Goal: Find specific page/section: Find specific page/section

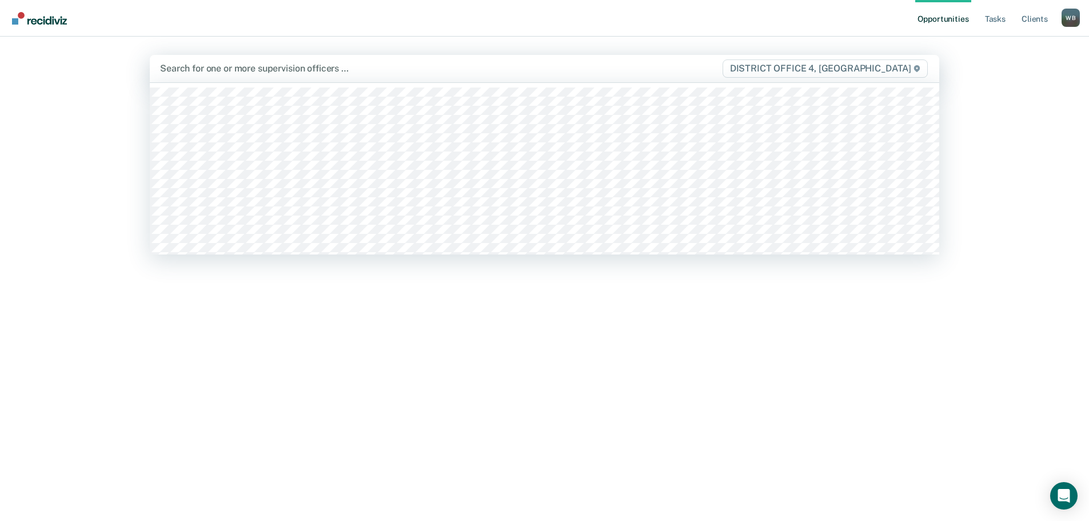
click at [528, 78] on div "Search for one or more supervision officers … DISTRICT OFFICE 4, [GEOGRAPHIC_DA…" at bounding box center [544, 68] width 789 height 27
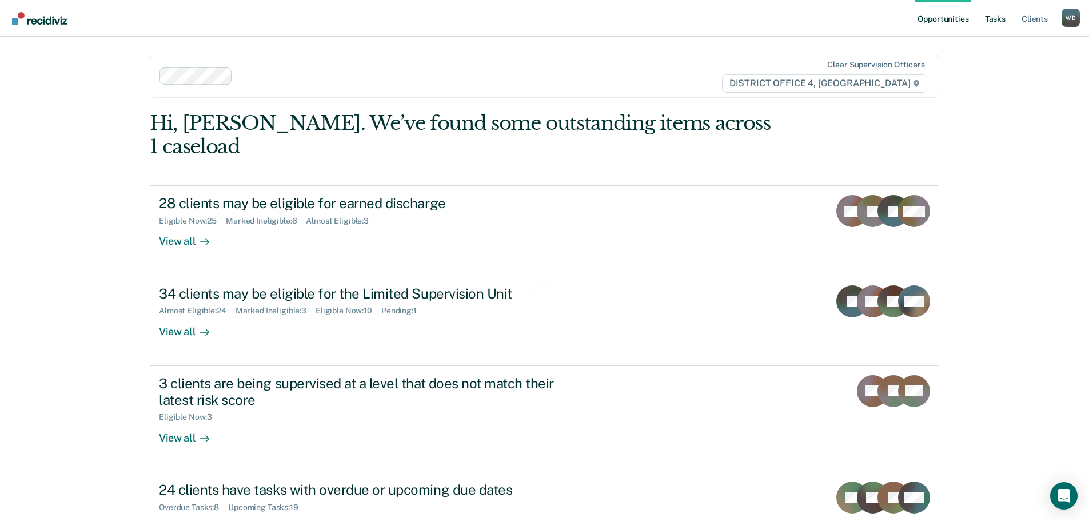
click at [1000, 19] on link "Tasks" at bounding box center [995, 18] width 25 height 37
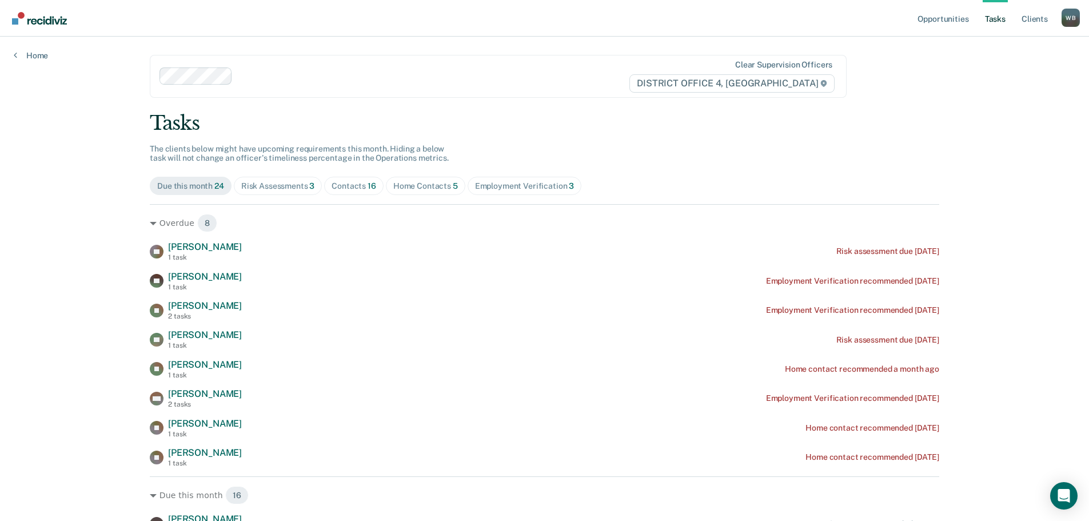
click at [357, 189] on div "Contacts 16" at bounding box center [354, 186] width 45 height 10
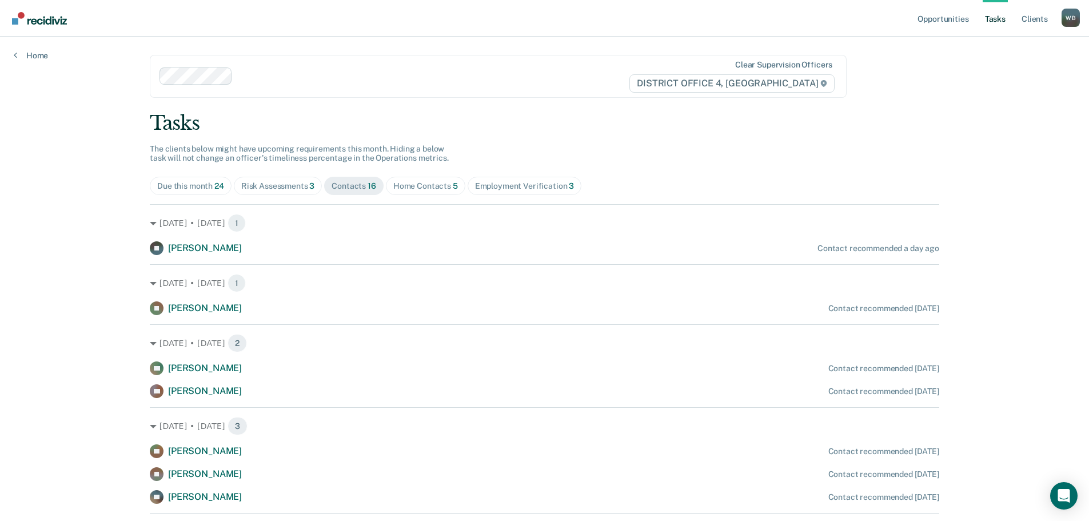
click at [405, 192] on span "Home Contacts 5" at bounding box center [425, 186] width 79 height 18
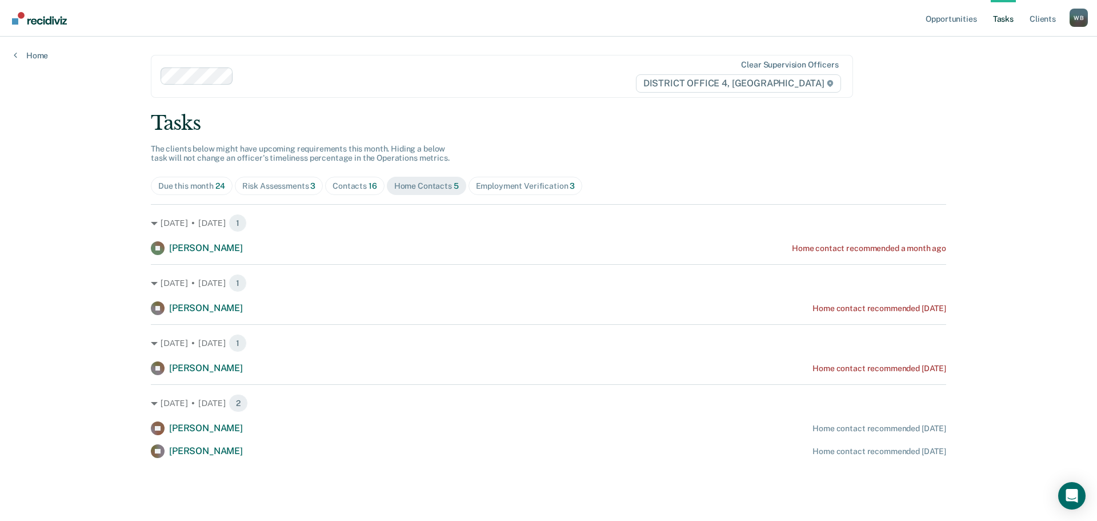
click at [360, 185] on div "Contacts 16" at bounding box center [355, 186] width 45 height 10
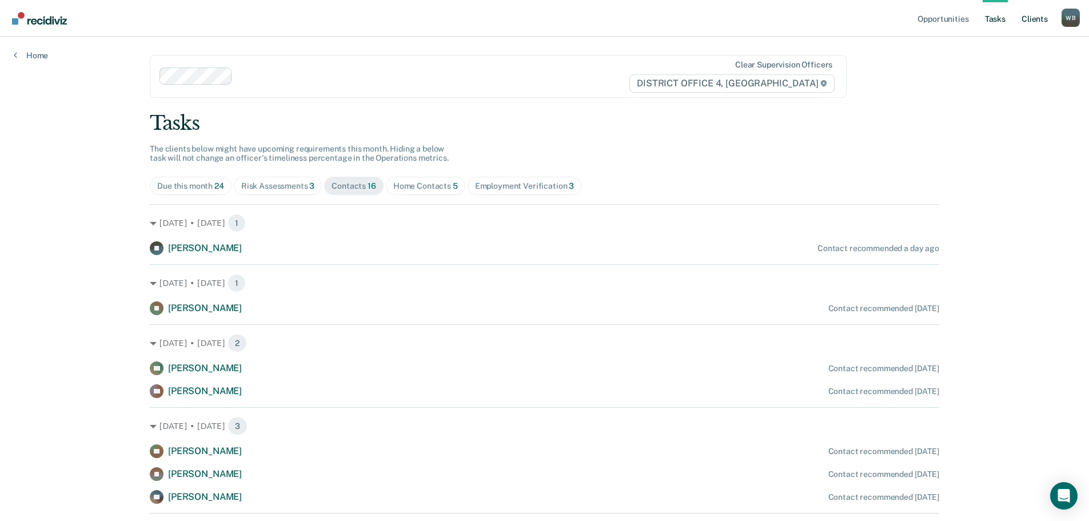
click at [1023, 21] on link "Client s" at bounding box center [1034, 18] width 31 height 37
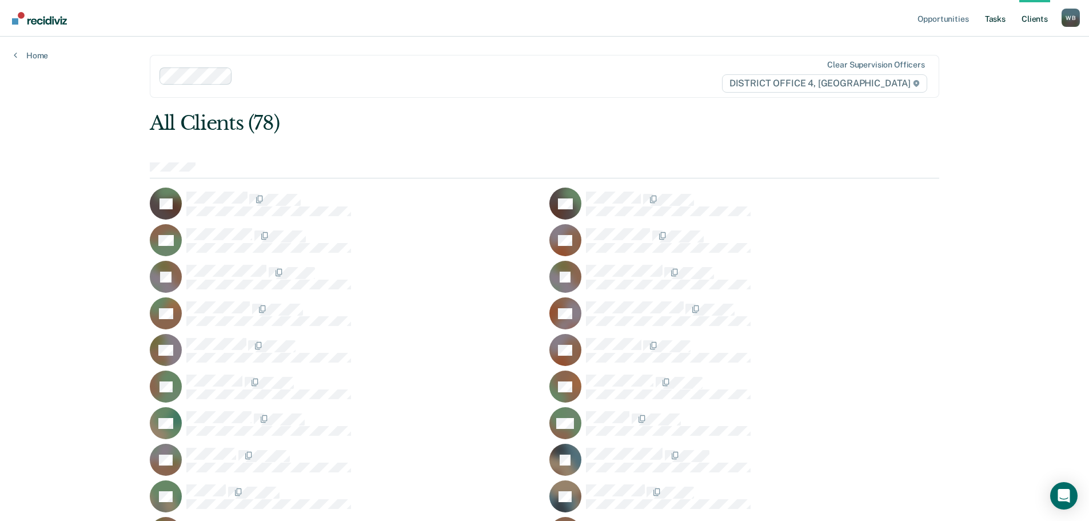
click at [998, 23] on link "Tasks" at bounding box center [995, 18] width 25 height 37
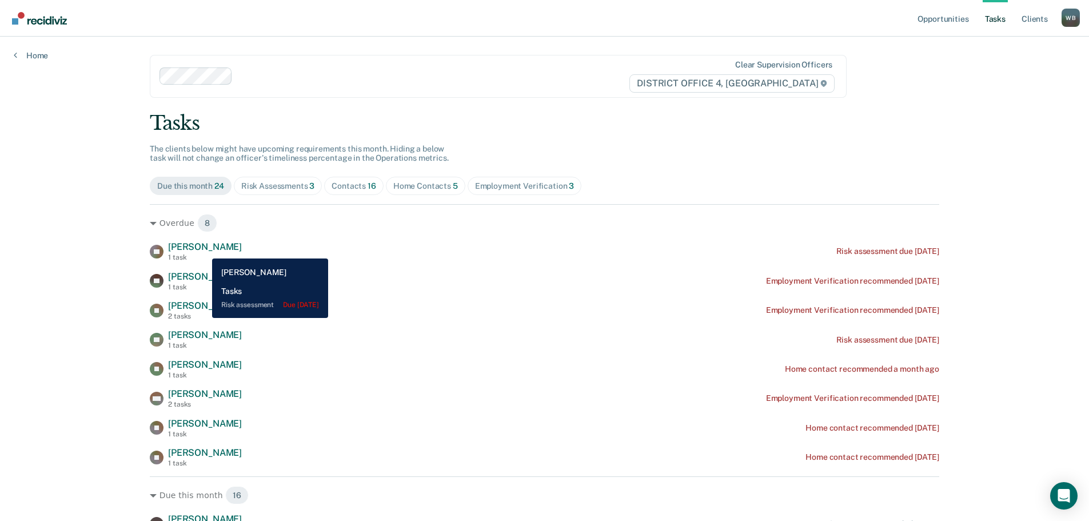
click at [203, 250] on span "[PERSON_NAME]" at bounding box center [205, 246] width 74 height 11
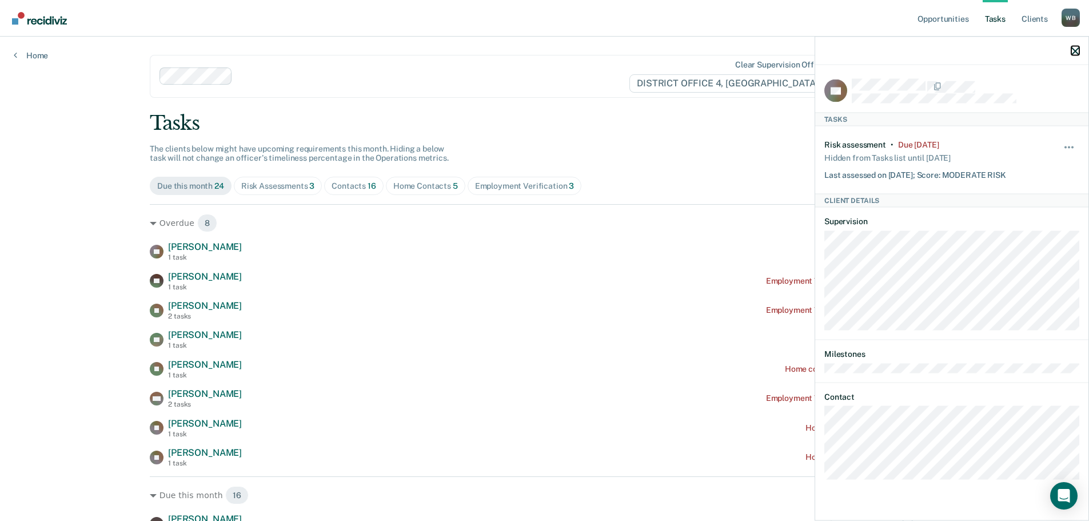
click at [1073, 54] on icon "button" at bounding box center [1075, 51] width 8 height 8
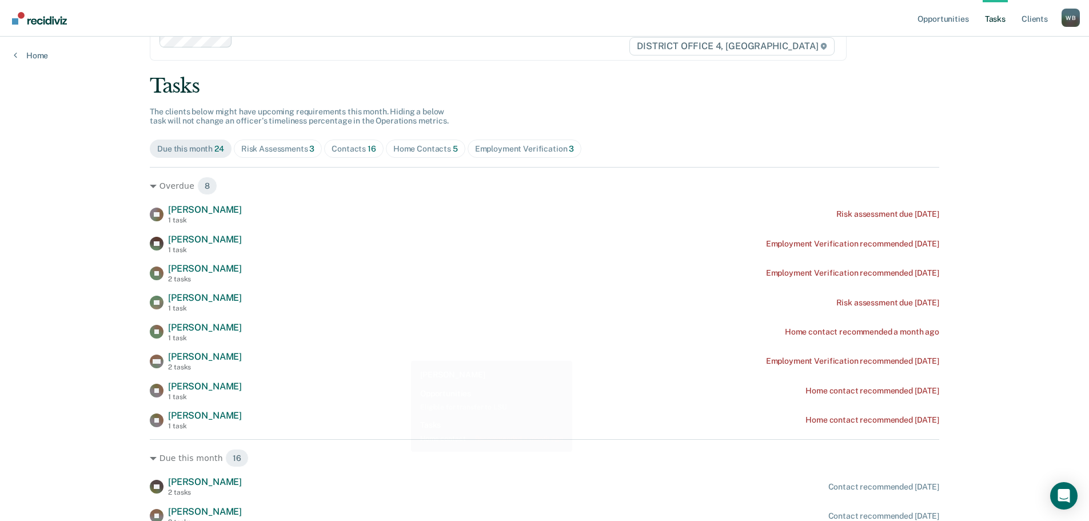
scroll to position [57, 0]
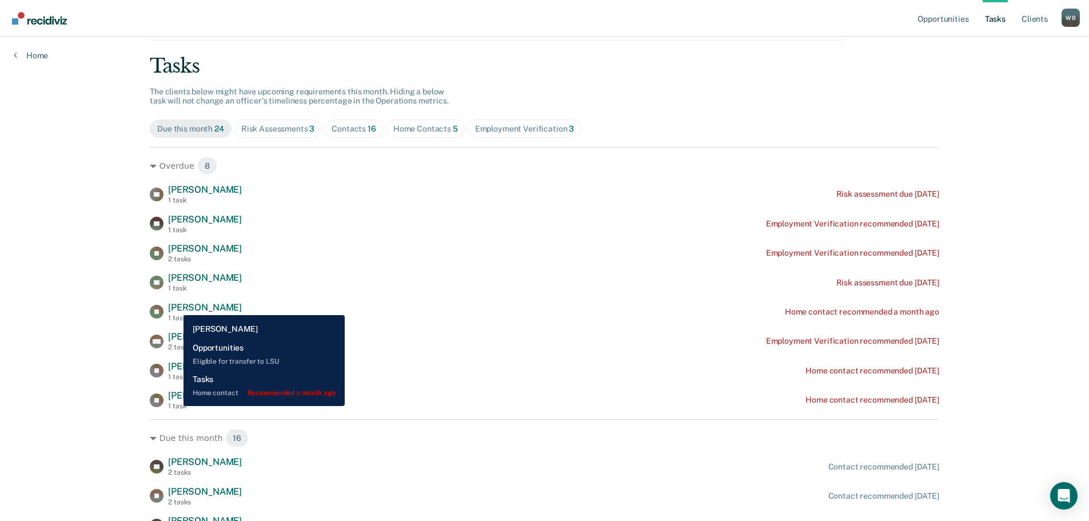
click at [175, 306] on span "[PERSON_NAME]" at bounding box center [205, 307] width 74 height 11
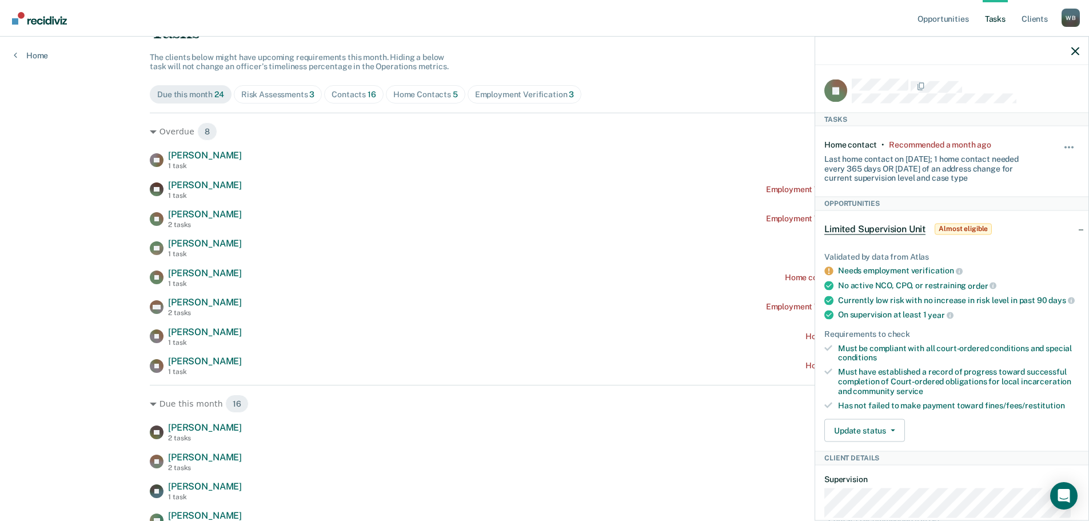
scroll to position [0, 0]
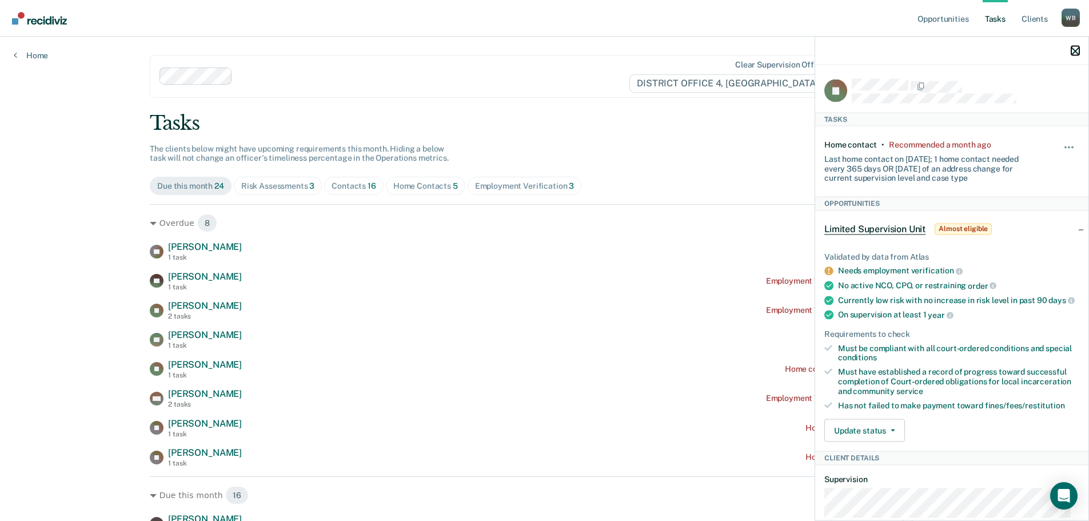
click at [1076, 51] on icon "button" at bounding box center [1075, 51] width 8 height 8
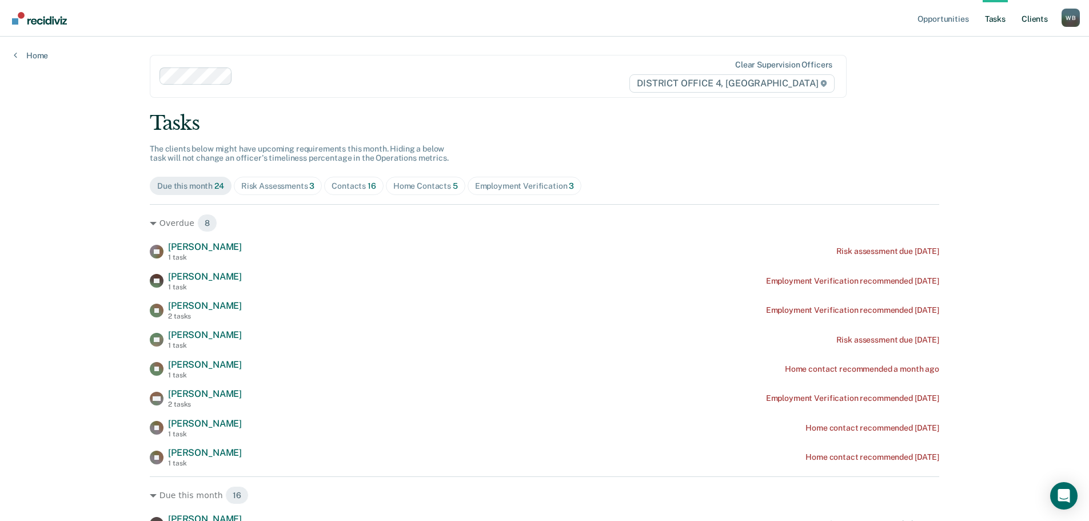
click at [1033, 26] on link "Client s" at bounding box center [1034, 18] width 31 height 37
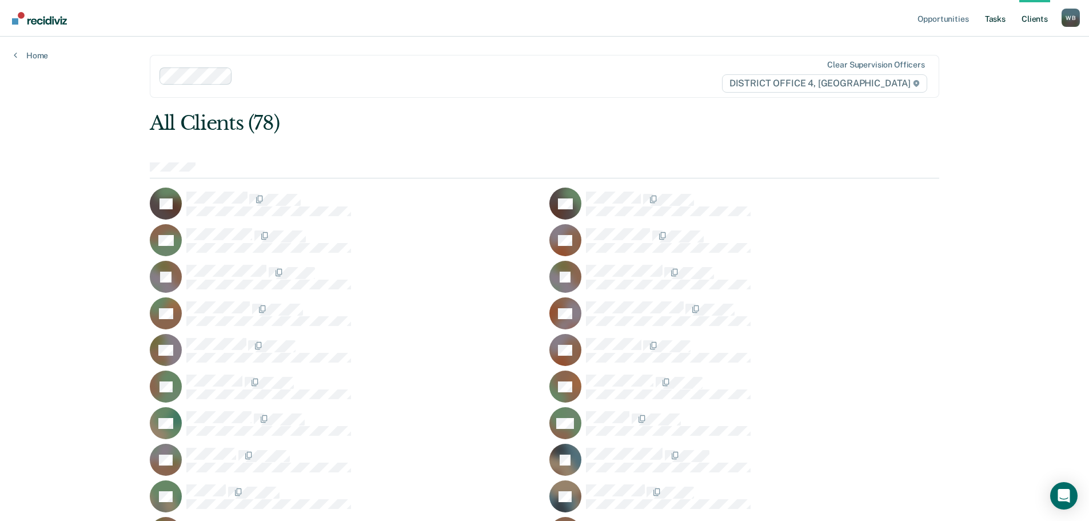
click at [993, 20] on link "Tasks" at bounding box center [995, 18] width 25 height 37
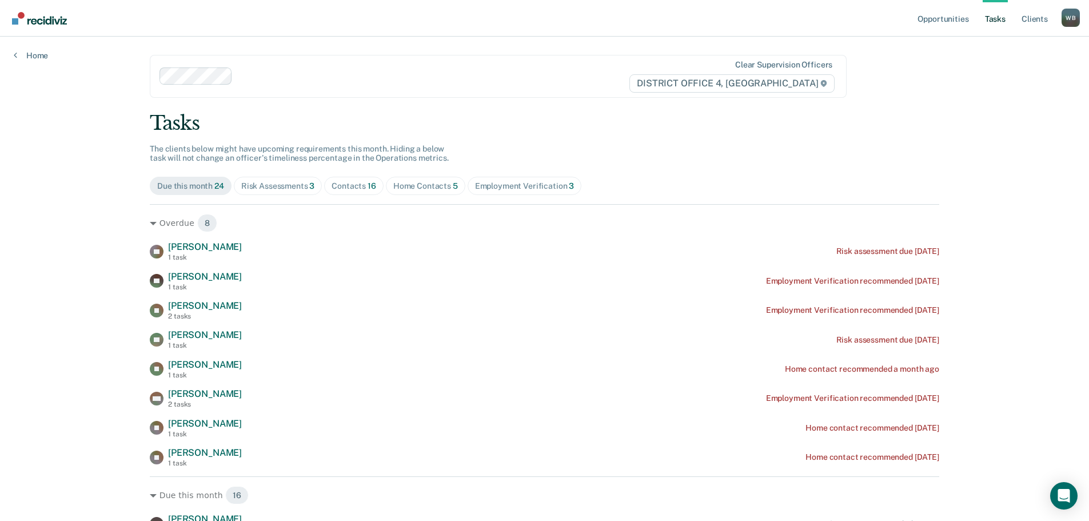
click at [354, 188] on div "Contacts 16" at bounding box center [354, 186] width 45 height 10
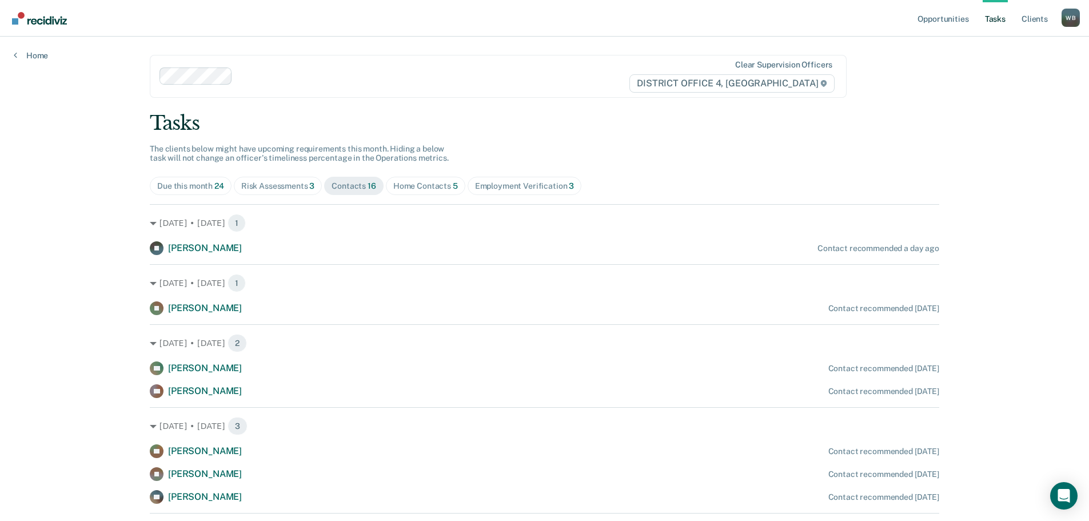
click at [421, 181] on div "Home Contacts 5" at bounding box center [425, 186] width 65 height 10
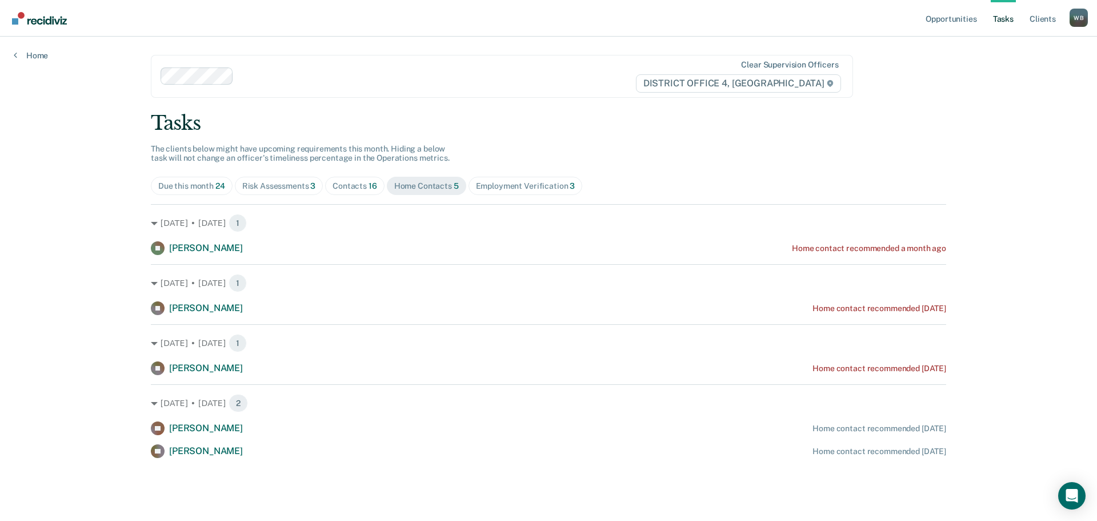
click at [254, 183] on div "Risk Assessments 3" at bounding box center [279, 186] width 74 height 10
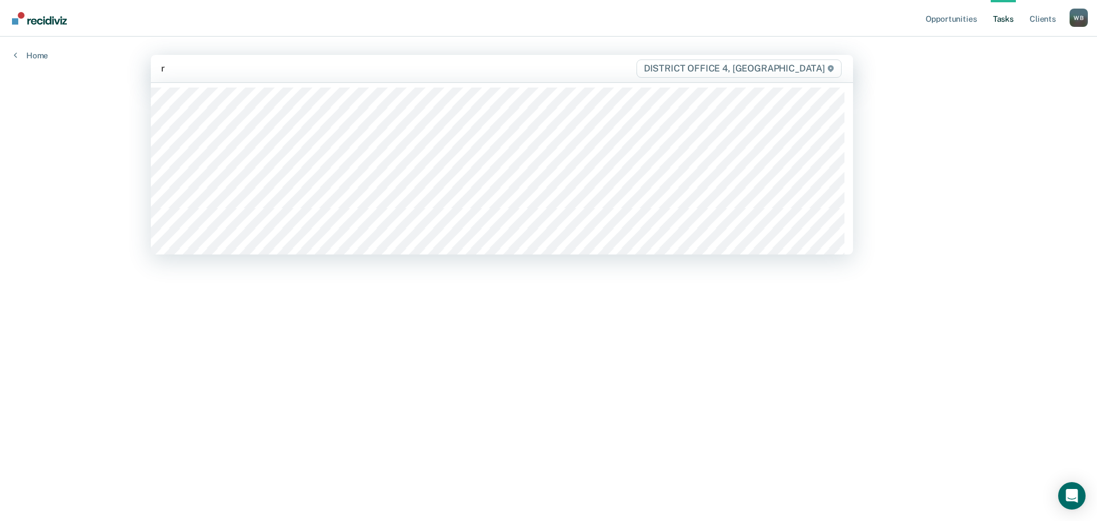
type input "ru"
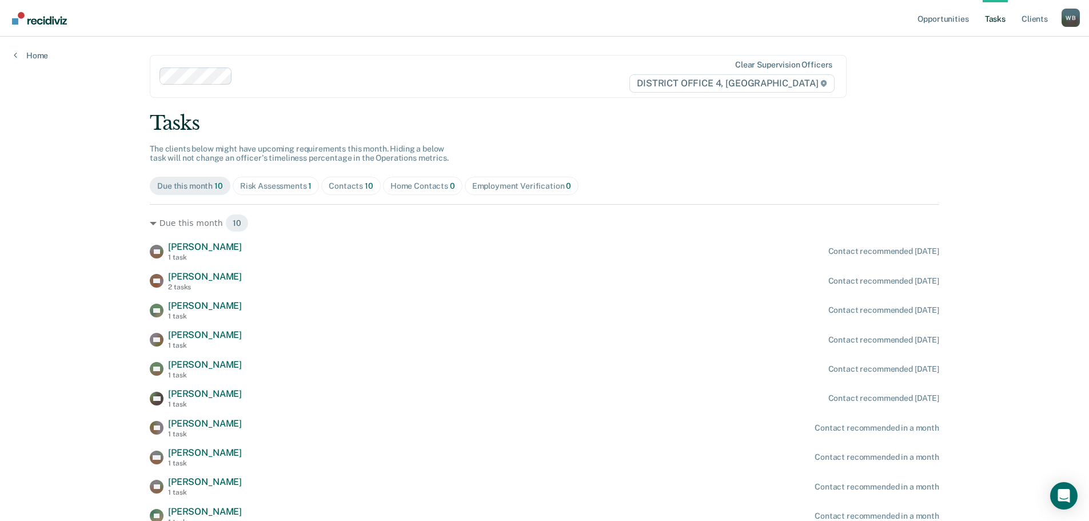
click at [986, 25] on link "Tasks" at bounding box center [995, 18] width 25 height 37
click at [343, 179] on span "Contacts 10" at bounding box center [350, 186] width 59 height 18
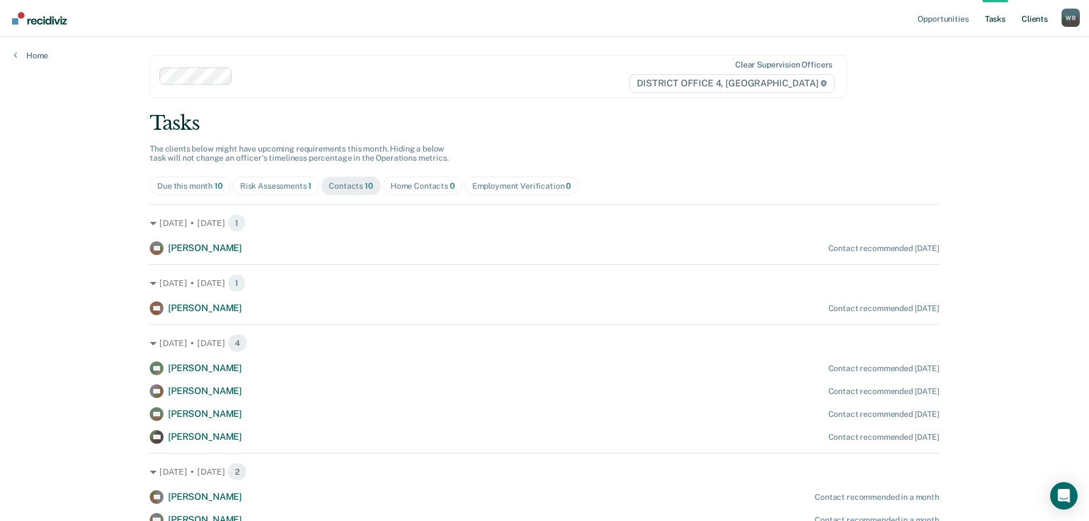
click at [1044, 19] on link "Client s" at bounding box center [1034, 18] width 31 height 37
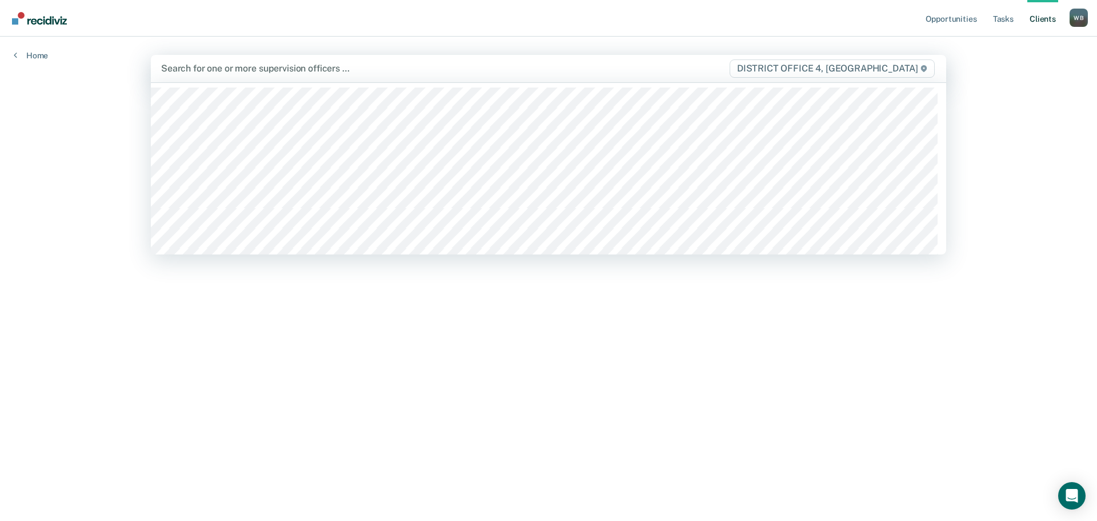
click at [223, 75] on div "Search for one or more supervision officers …" at bounding box center [432, 68] width 544 height 15
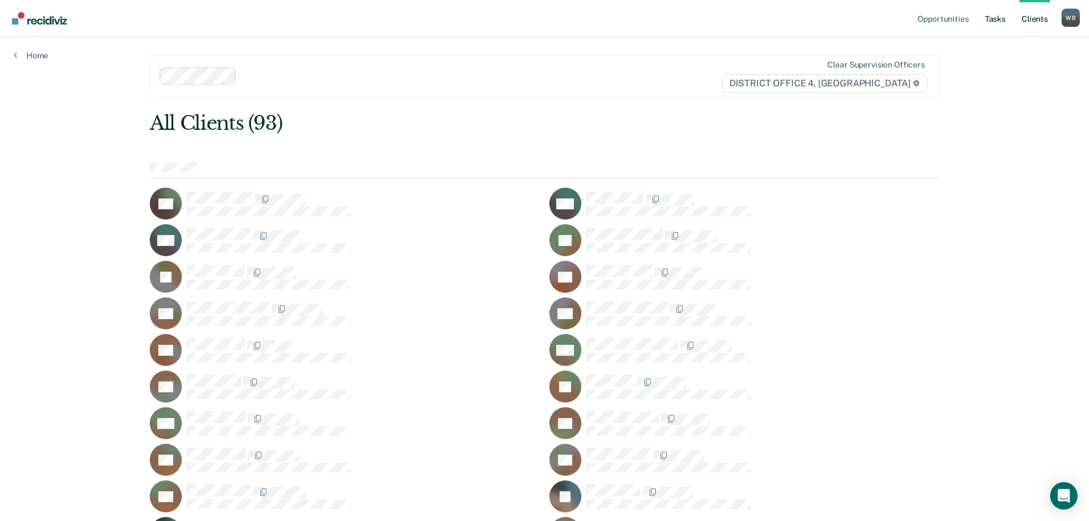
click at [998, 15] on link "Tasks" at bounding box center [995, 18] width 25 height 37
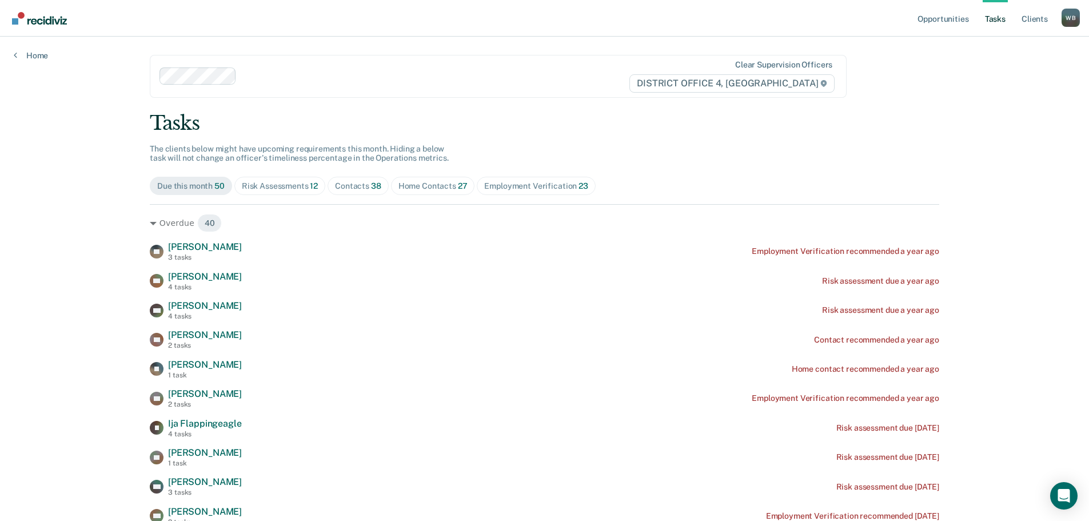
click at [408, 185] on div "Home Contacts 27" at bounding box center [432, 186] width 69 height 10
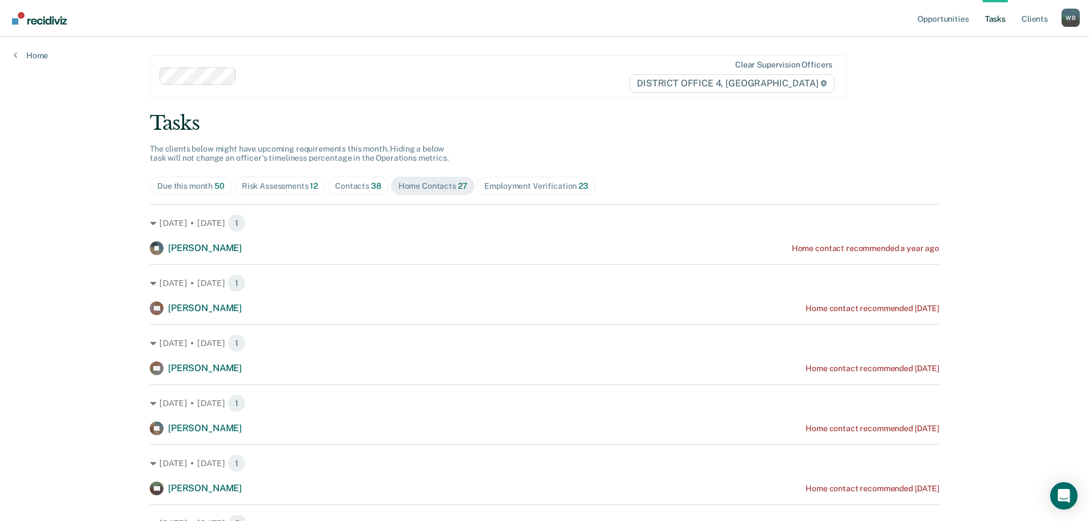
click at [342, 182] on div "Contacts 38" at bounding box center [358, 186] width 46 height 10
click at [1029, 22] on link "Client s" at bounding box center [1034, 18] width 31 height 37
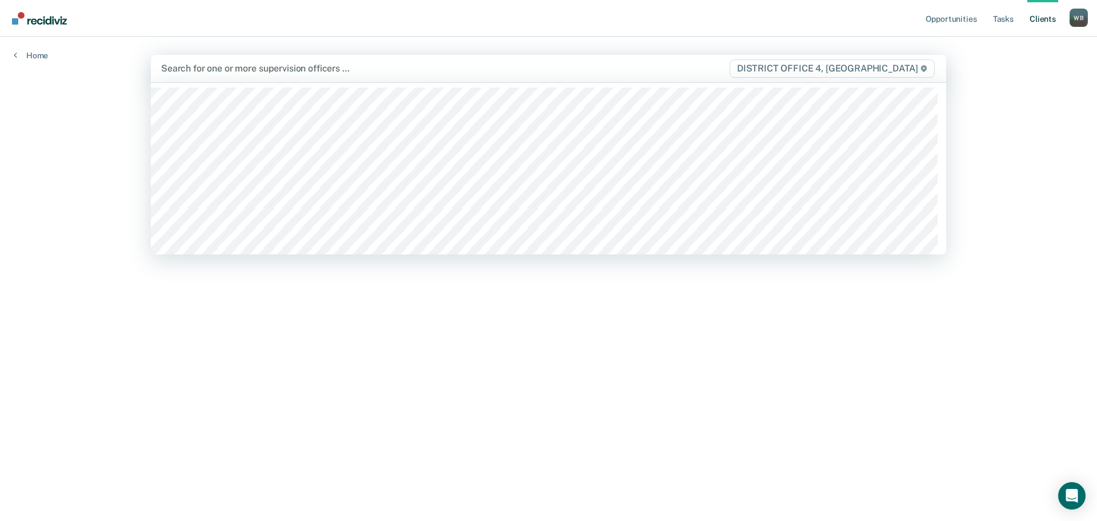
click at [269, 75] on div at bounding box center [432, 68] width 542 height 13
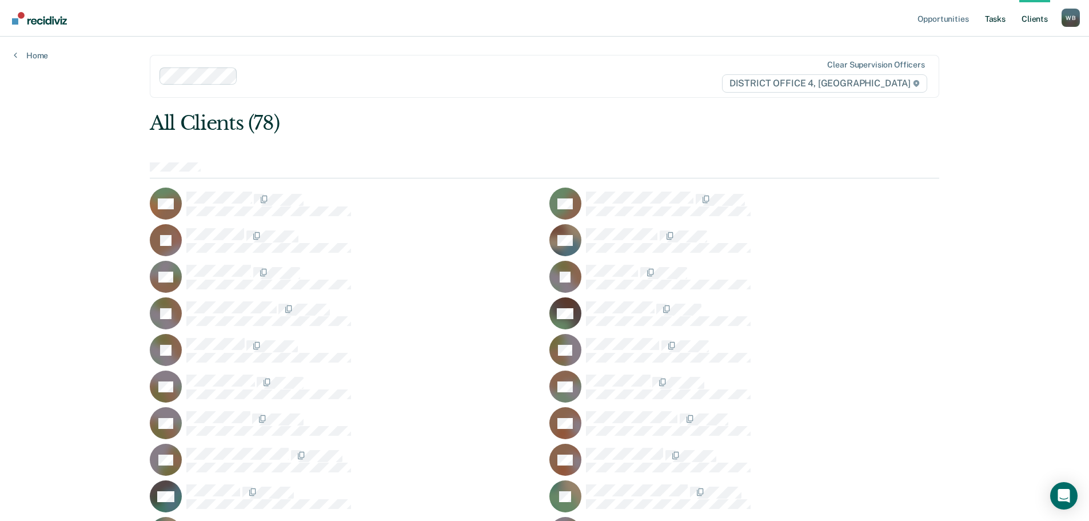
click at [999, 23] on link "Tasks" at bounding box center [995, 18] width 25 height 37
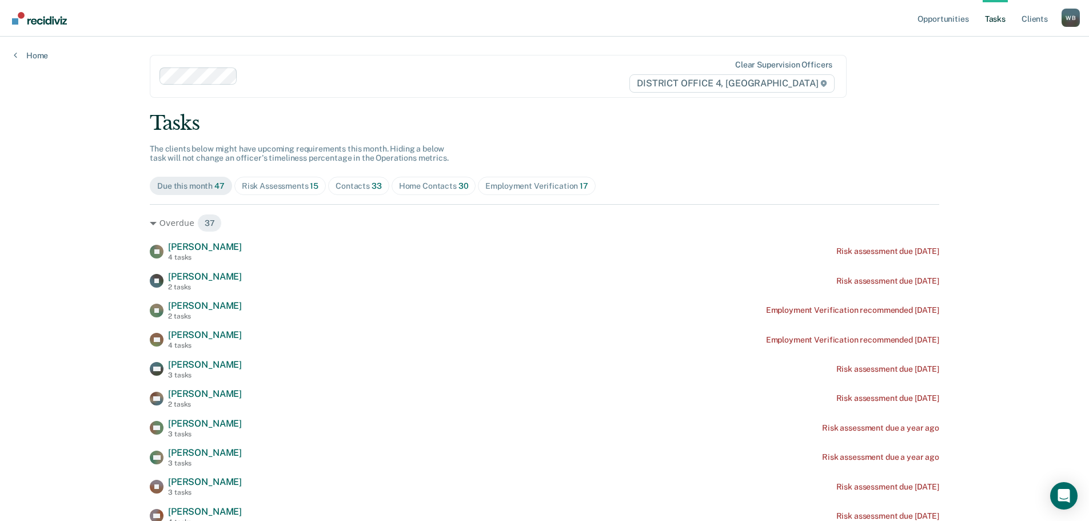
click at [412, 182] on div "Home Contacts 30" at bounding box center [434, 186] width 70 height 10
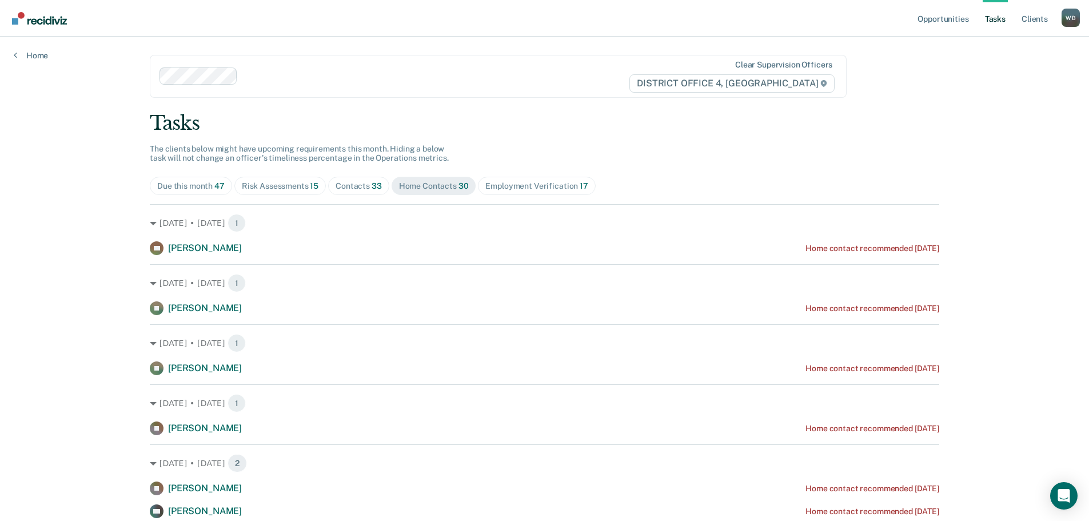
click at [364, 187] on div "Contacts 33" at bounding box center [359, 186] width 46 height 10
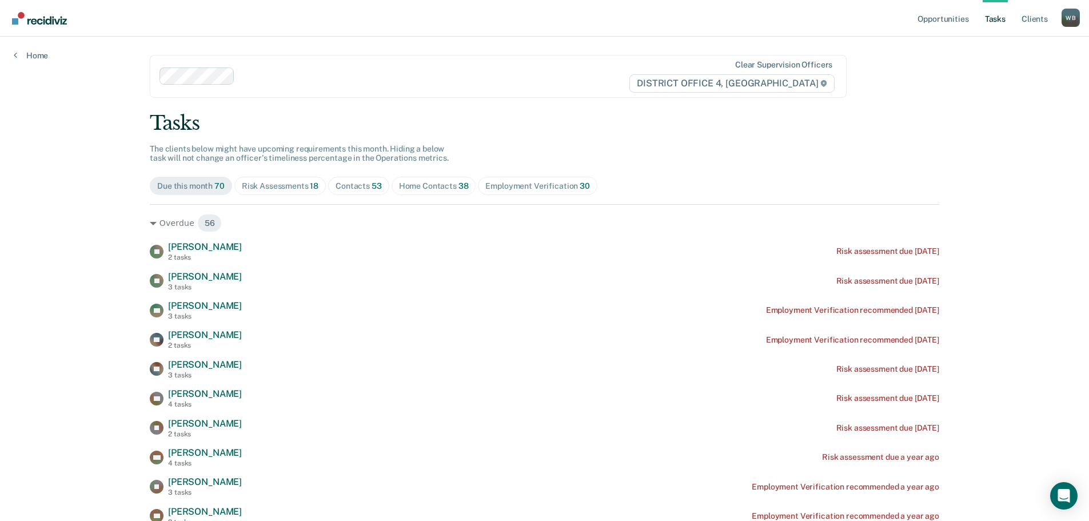
click at [429, 191] on span "Home Contacts 38" at bounding box center [434, 186] width 85 height 18
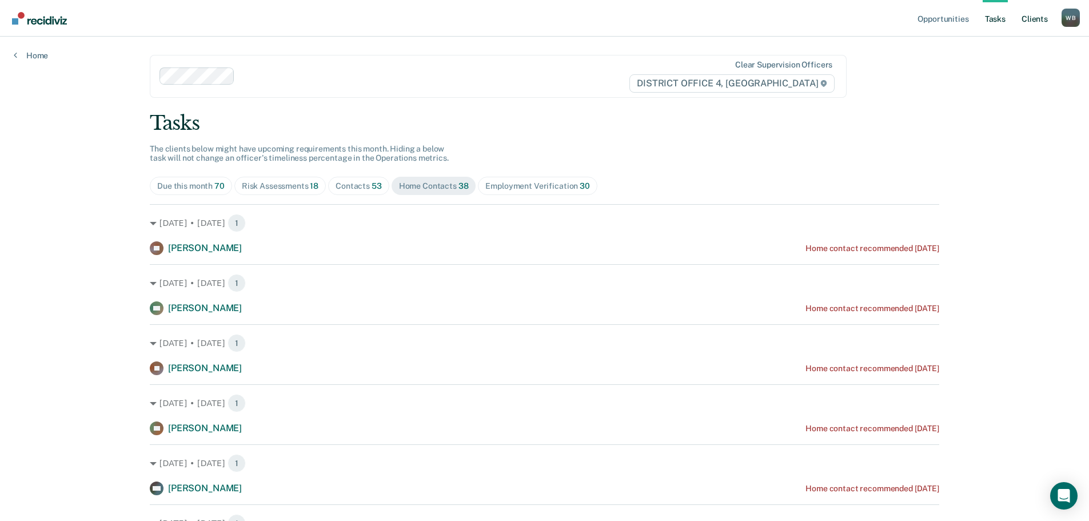
click at [1032, 24] on link "Client s" at bounding box center [1034, 18] width 31 height 37
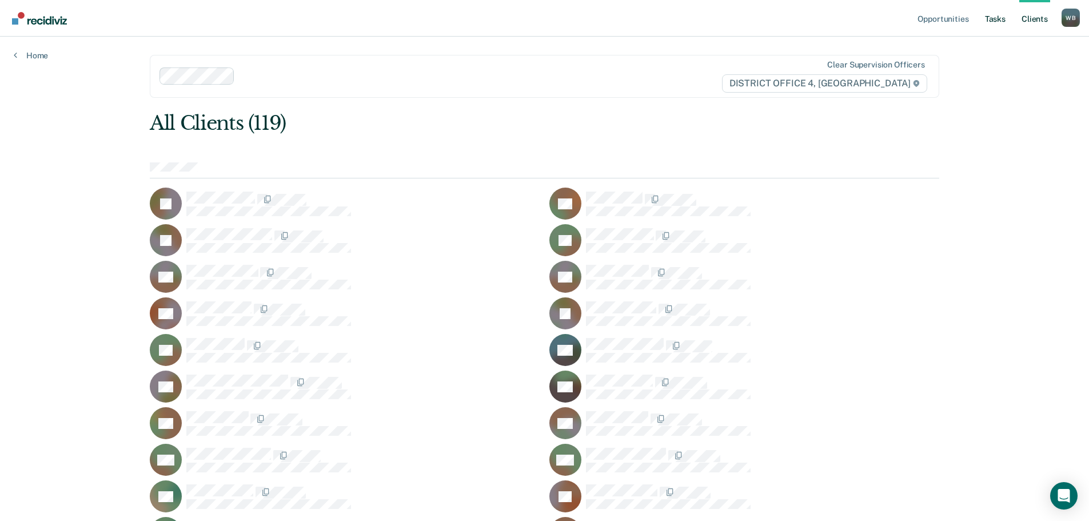
click at [997, 17] on link "Tasks" at bounding box center [995, 18] width 25 height 37
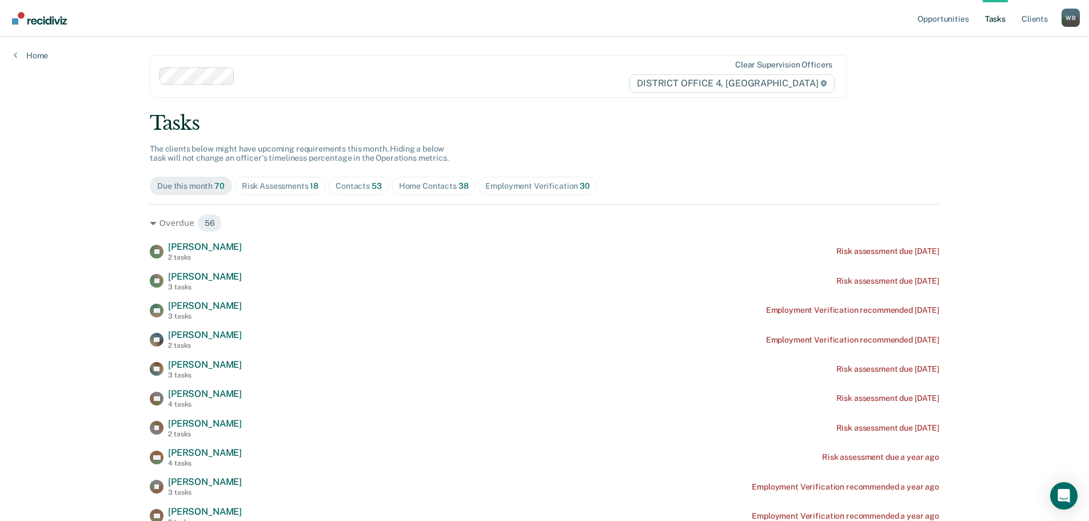
click at [349, 187] on div "Contacts 53" at bounding box center [359, 186] width 46 height 10
